Goal: Information Seeking & Learning: Learn about a topic

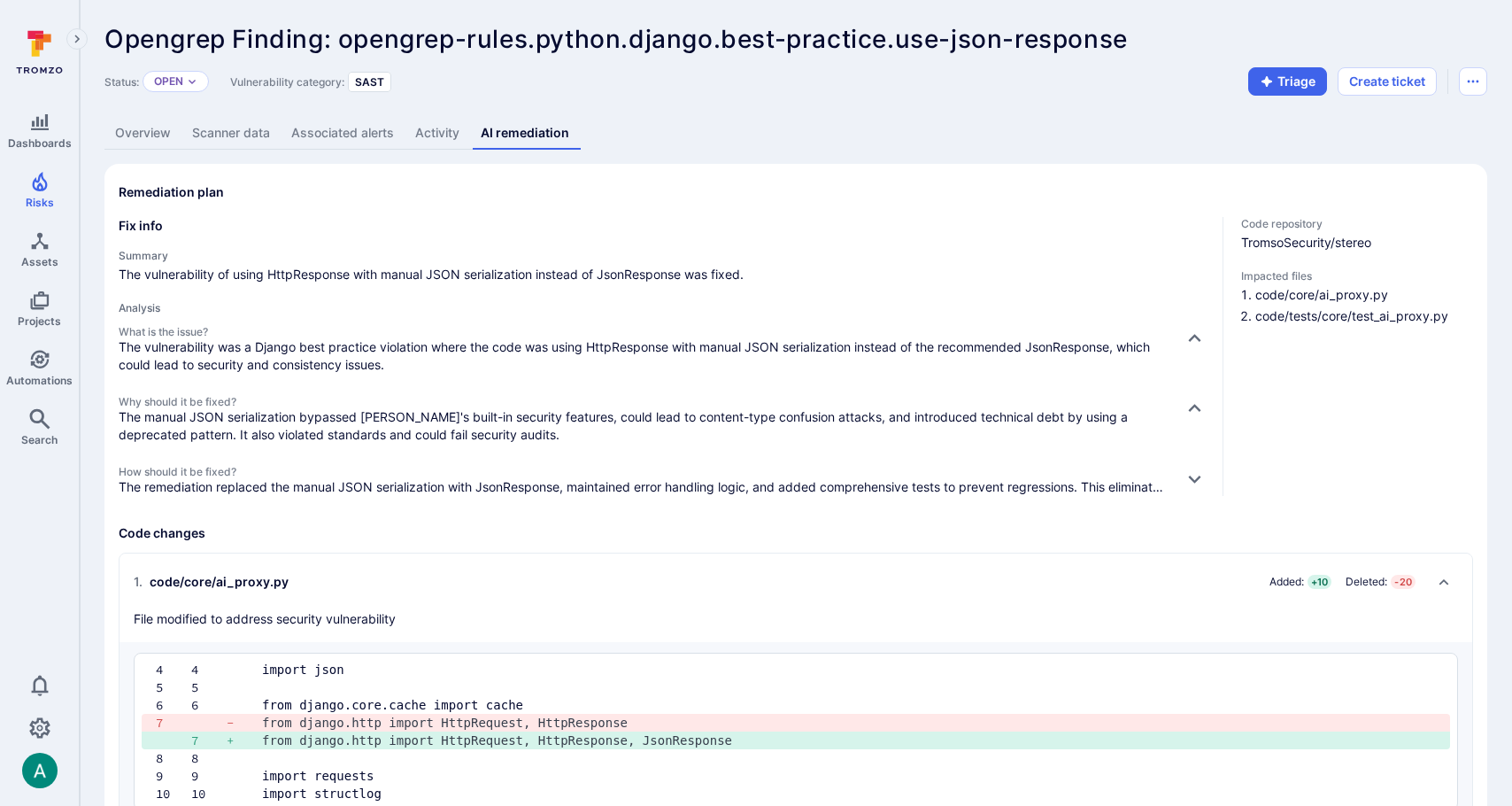
scroll to position [3657, 0]
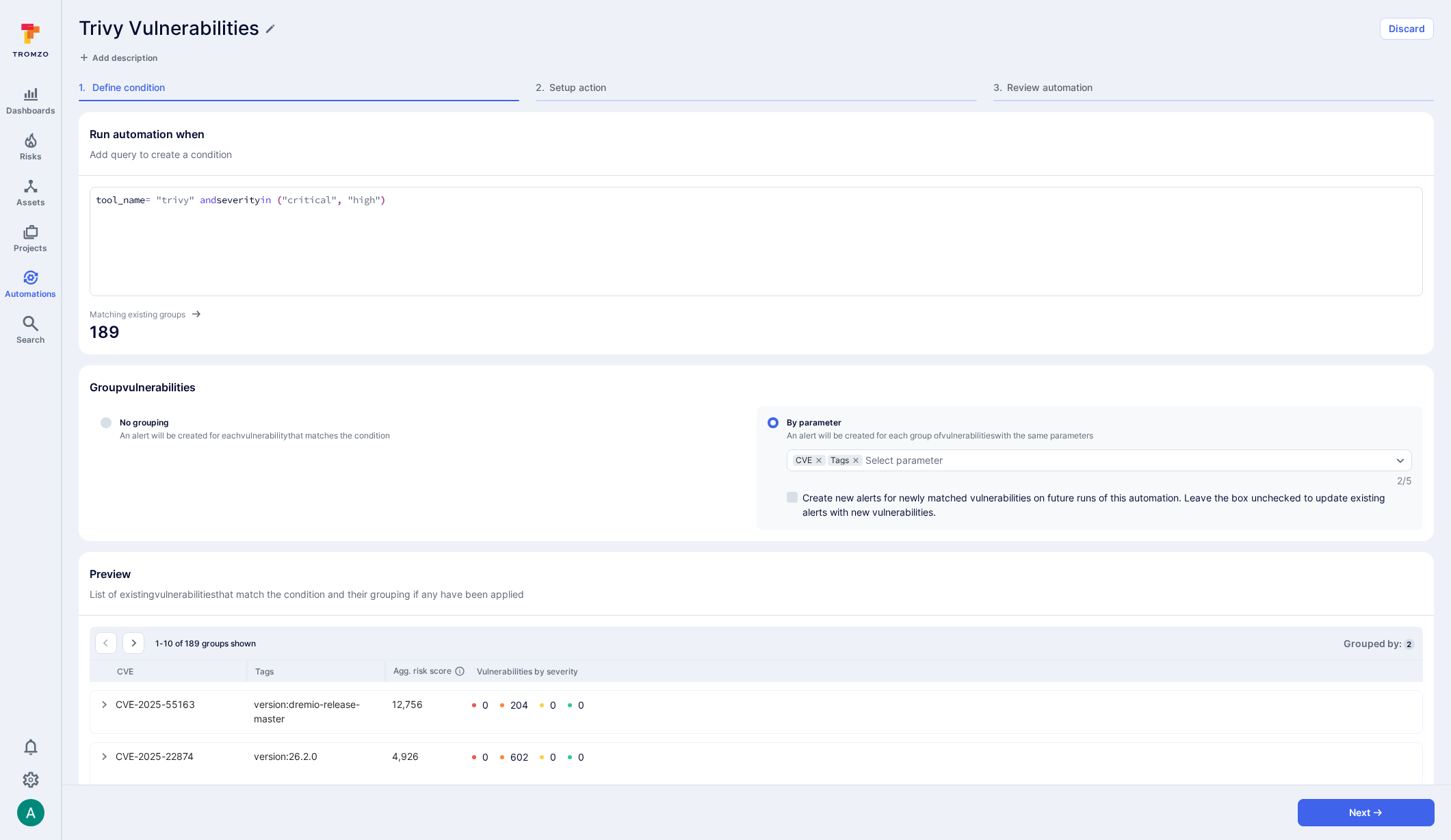
scroll to position [445, 0]
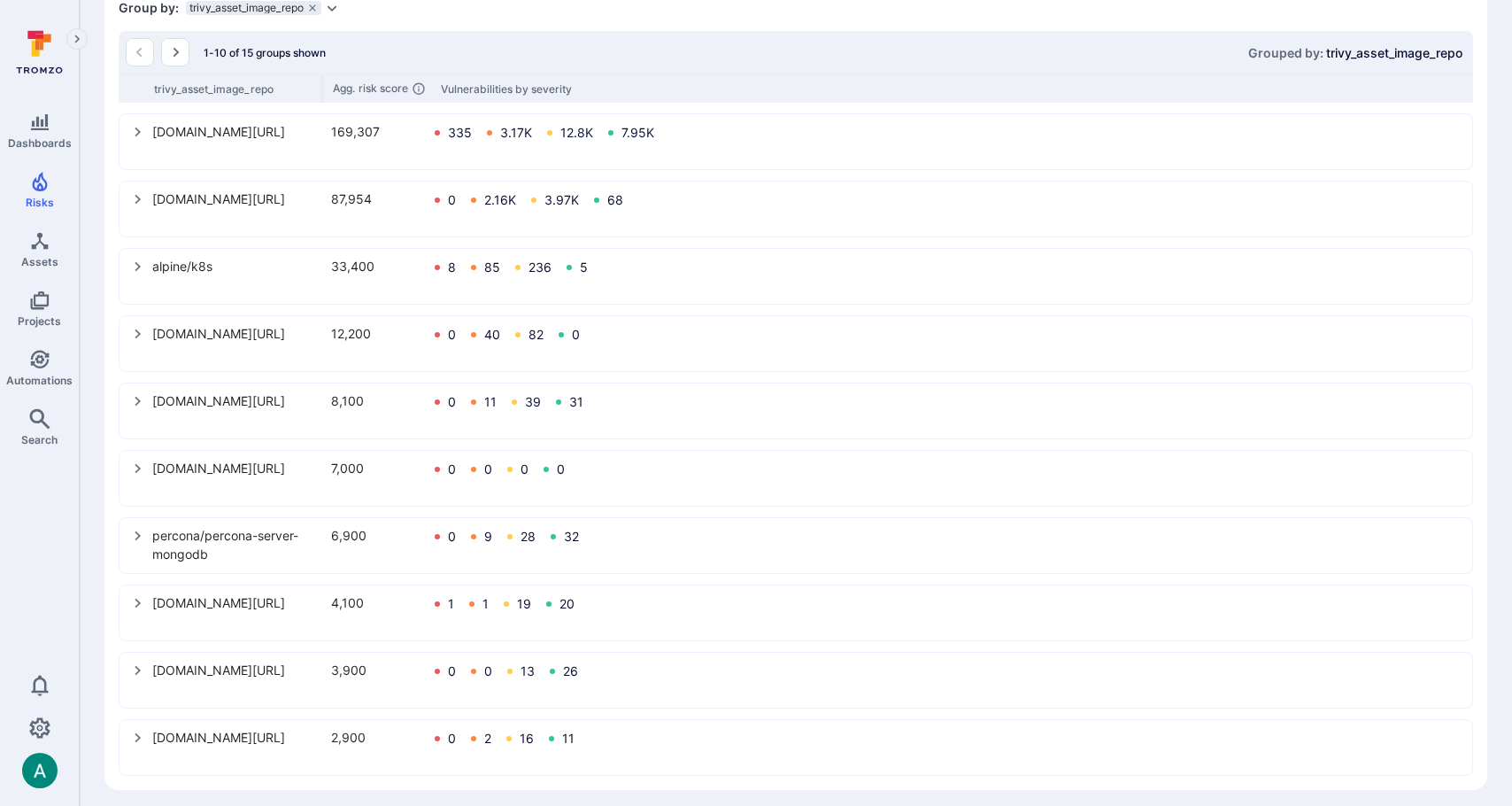
scroll to position [474, 0]
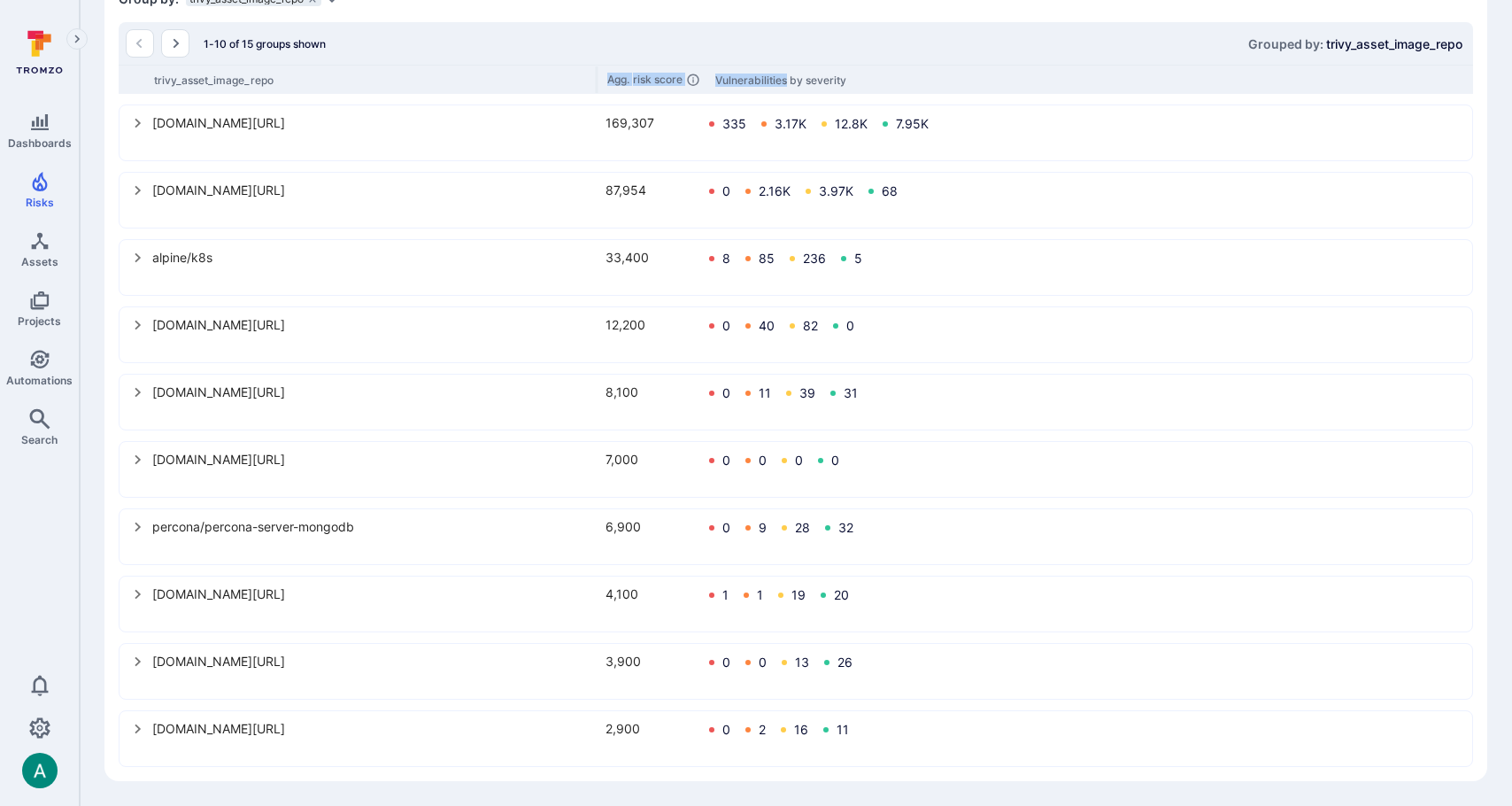
drag, startPoint x: 321, startPoint y: 78, endPoint x: 786, endPoint y: 85, distance: 465.1
click at [786, 85] on div "trivy_asset_image_repo Agg. risk score Vulnerabilities by severity" at bounding box center [795, 79] width 1354 height 29
click at [182, 46] on button "Go to the next page" at bounding box center [176, 44] width 29 height 29
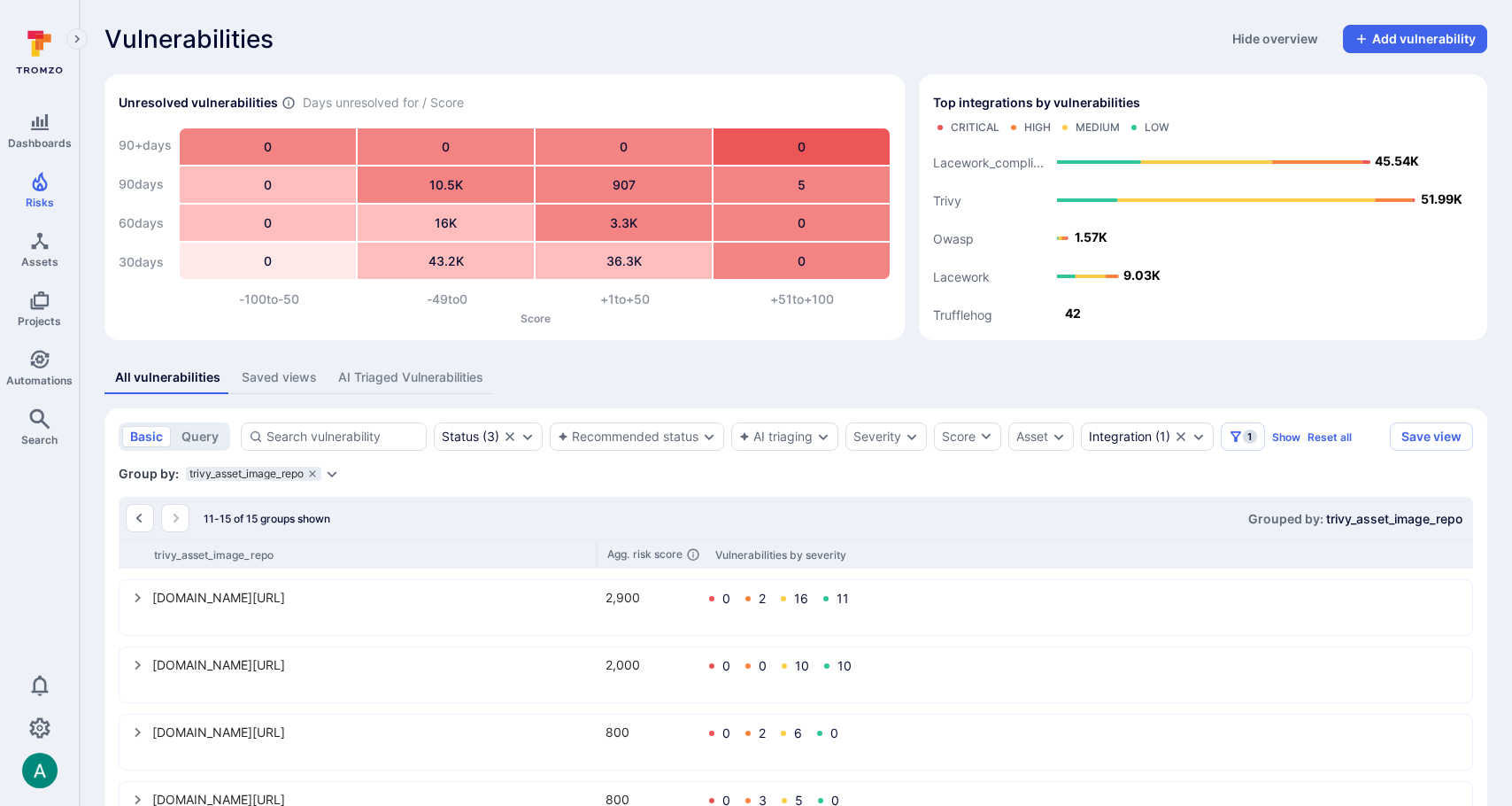
scroll to position [138, 0]
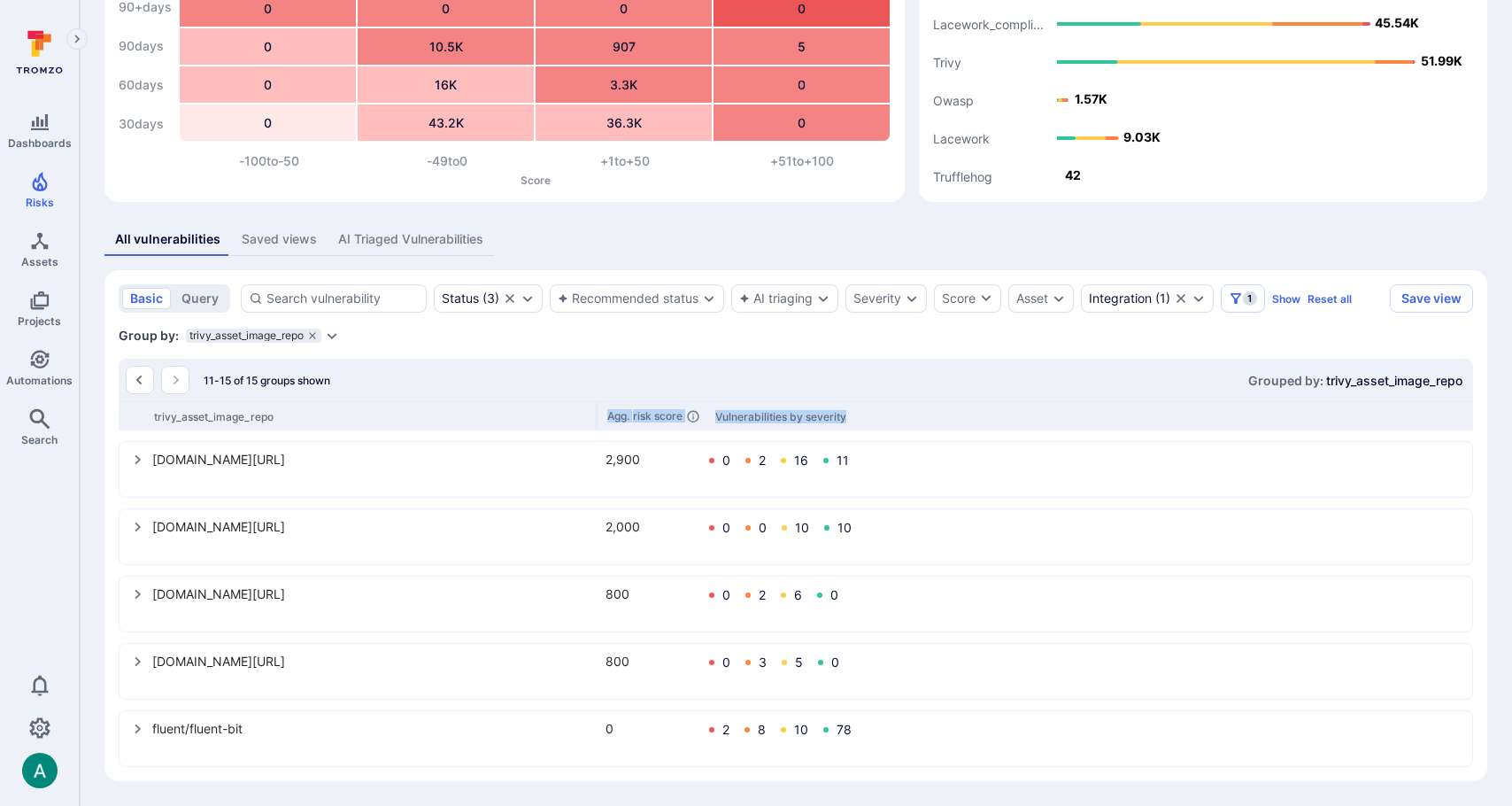
drag, startPoint x: 596, startPoint y: 413, endPoint x: 896, endPoint y: 410, distance: 300.0
click at [896, 410] on div "trivy_asset_image_repo Agg. risk score Vulnerabilities by severity" at bounding box center [795, 415] width 1354 height 29
click at [139, 460] on icon "select group" at bounding box center [138, 459] width 14 height 14
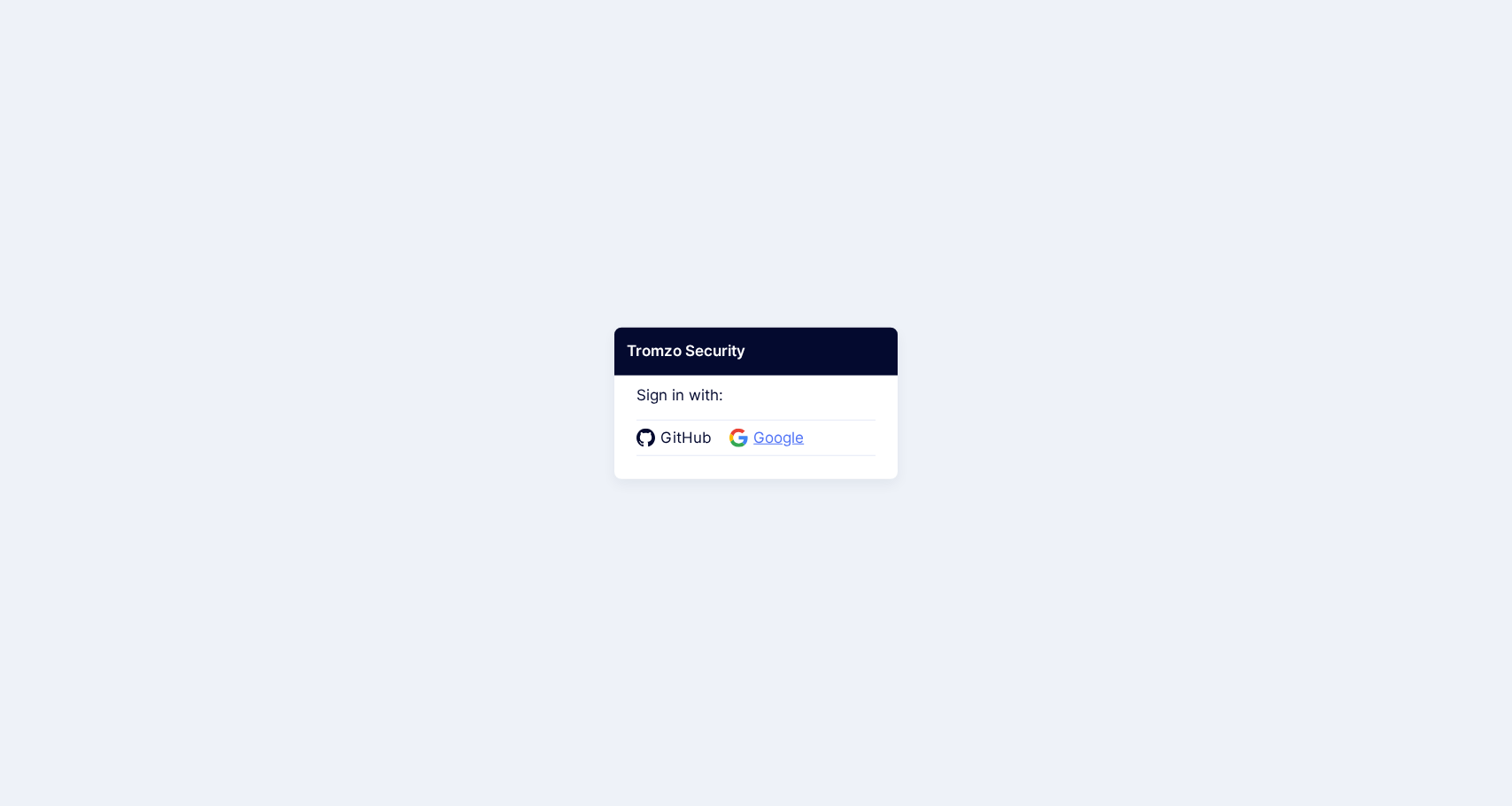
click at [750, 436] on span "Google" at bounding box center [778, 438] width 61 height 23
